Goal: Transaction & Acquisition: Book appointment/travel/reservation

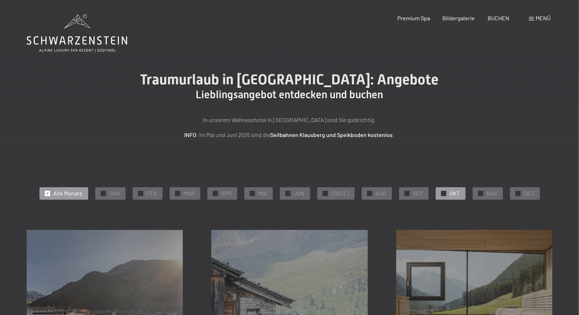
click at [441, 194] on div at bounding box center [443, 193] width 5 height 5
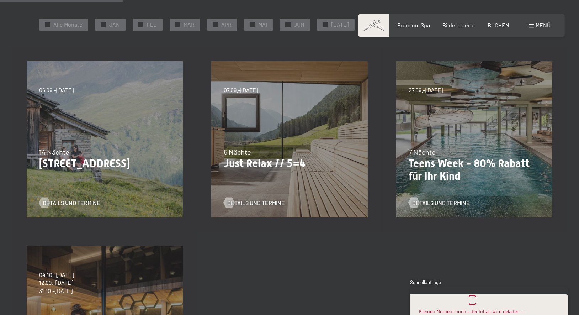
scroll to position [170, 0]
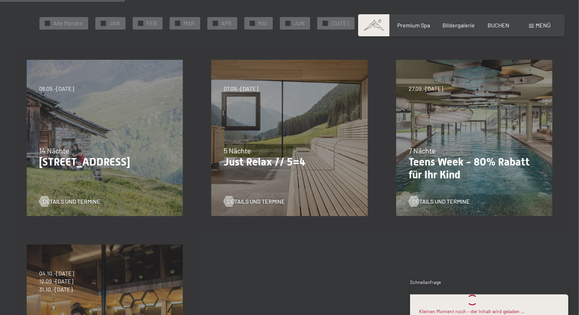
click at [468, 100] on div "27.09.–21.12.2025 10.01.–18.01.2026 31.01.–15.02.2026 07.03.–29.03.2026 7 Nächt…" at bounding box center [474, 138] width 184 height 184
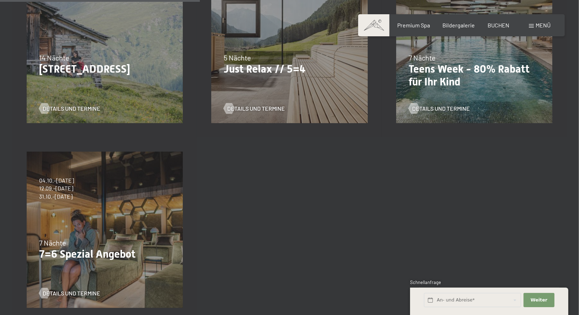
scroll to position [279, 0]
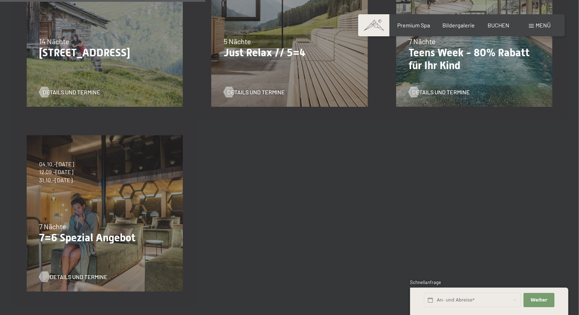
click at [77, 273] on span "Details und Termine" at bounding box center [79, 277] width 58 height 8
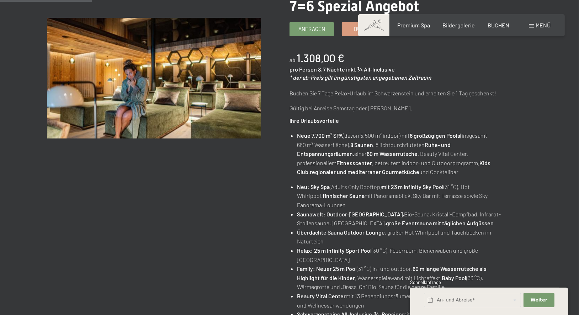
scroll to position [132, 0]
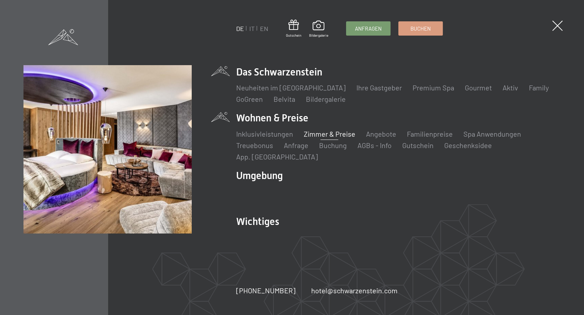
click at [309, 138] on link "Zimmer & Preise" at bounding box center [330, 133] width 52 height 9
drag, startPoint x: 309, startPoint y: 139, endPoint x: 301, endPoint y: 138, distance: 8.2
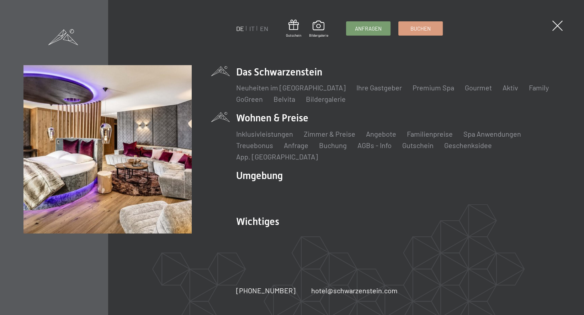
click at [301, 138] on ul "Inklusivleistungen Zimmer & Preise Liste Angebote Liste Familienpreise Spa Anwe…" at bounding box center [398, 145] width 324 height 33
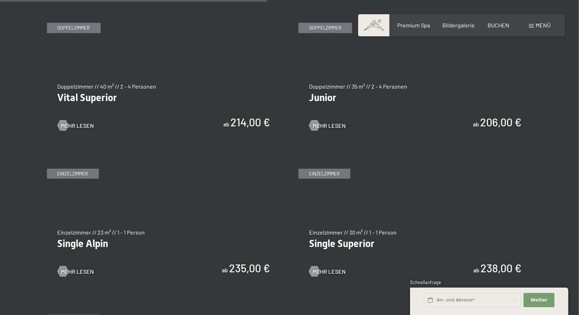
scroll to position [1034, 0]
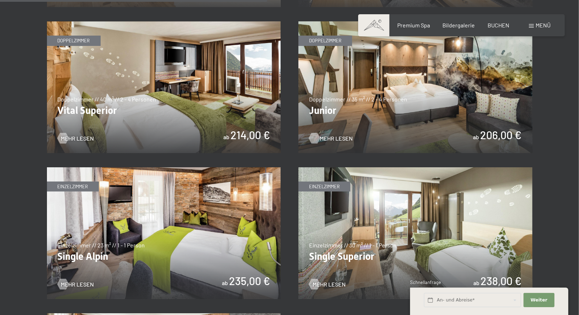
click at [327, 138] on span "Mehr Lesen" at bounding box center [336, 138] width 33 height 8
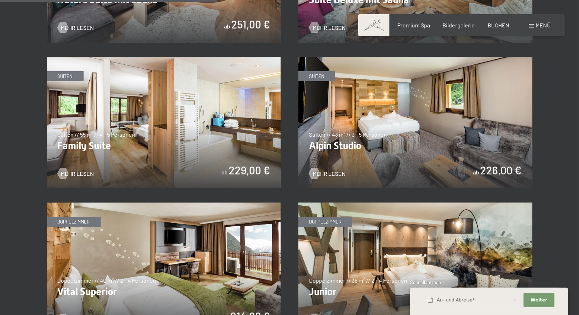
scroll to position [840, 0]
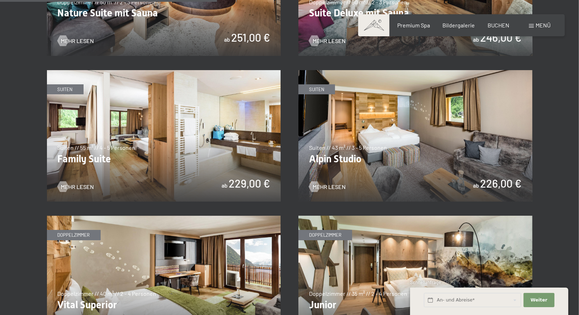
click at [409, 129] on img at bounding box center [415, 136] width 234 height 132
click at [87, 38] on span "Mehr Lesen" at bounding box center [84, 41] width 33 height 8
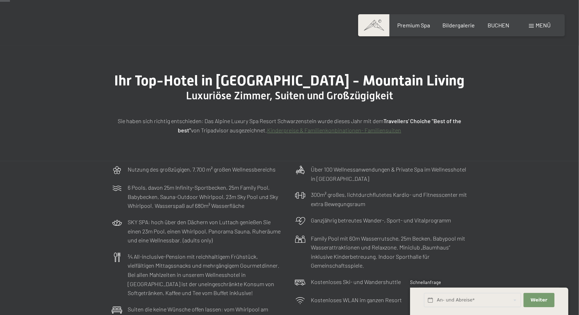
scroll to position [0, 0]
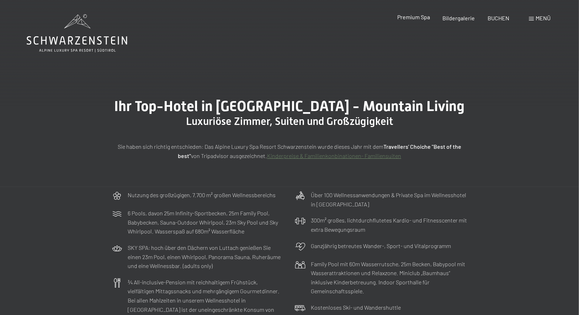
click at [418, 16] on span "Premium Spa" at bounding box center [413, 17] width 33 height 7
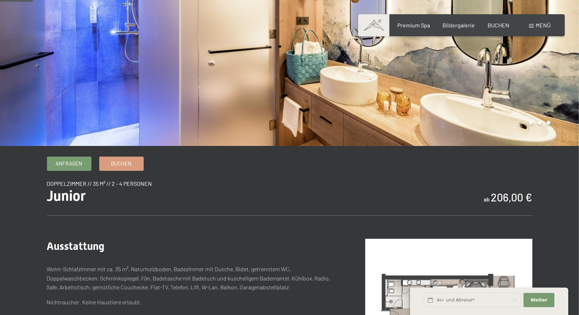
scroll to position [116, 0]
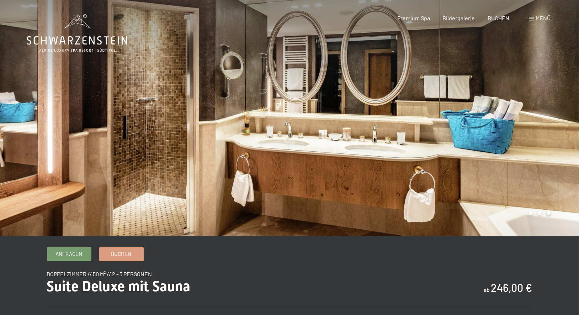
click at [111, 228] on div at bounding box center [144, 118] width 289 height 236
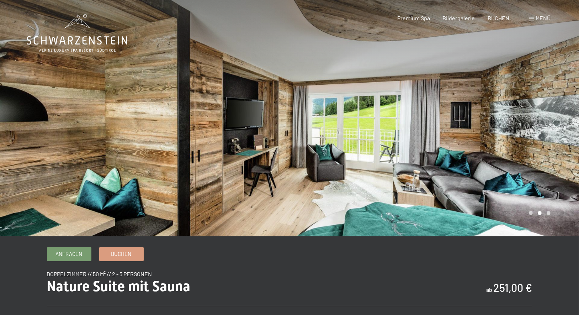
click at [540, 212] on div at bounding box center [433, 118] width 289 height 236
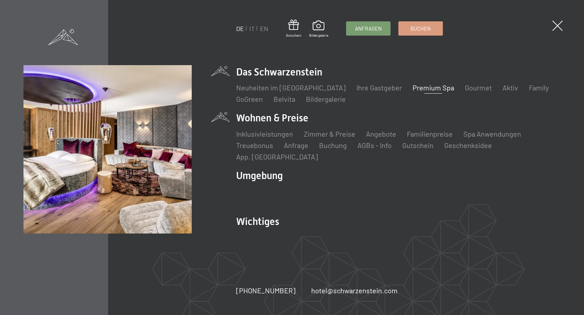
click at [294, 126] on li "Wohnen & Preise Inklusivleistungen Zimmer & Preise Liste Angebote Liste Familie…" at bounding box center [398, 136] width 324 height 50
click at [293, 124] on li "Wohnen & Preise Inklusivleistungen Zimmer & Preise Liste Angebote Liste Familie…" at bounding box center [398, 136] width 324 height 50
click at [332, 138] on link "Zimmer & Preise" at bounding box center [330, 133] width 52 height 9
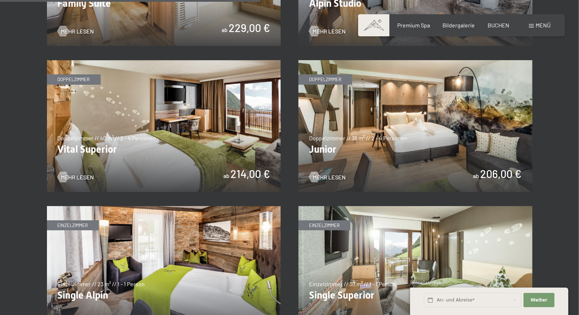
scroll to position [1008, 0]
